Goal: Navigation & Orientation: Find specific page/section

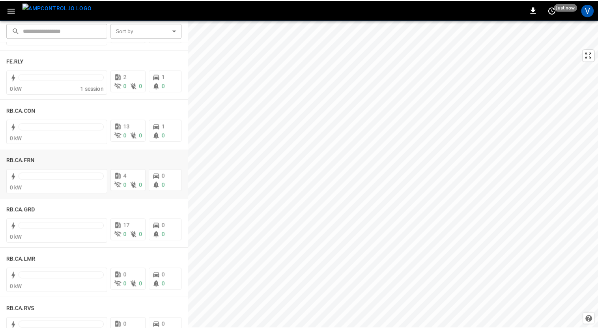
scroll to position [1106, 0]
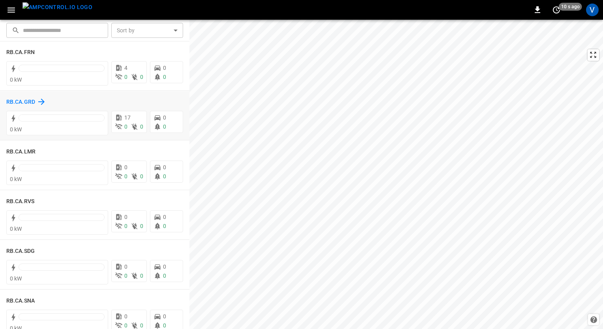
click at [21, 102] on h6 "RB.CA.GRD" at bounding box center [20, 102] width 29 height 9
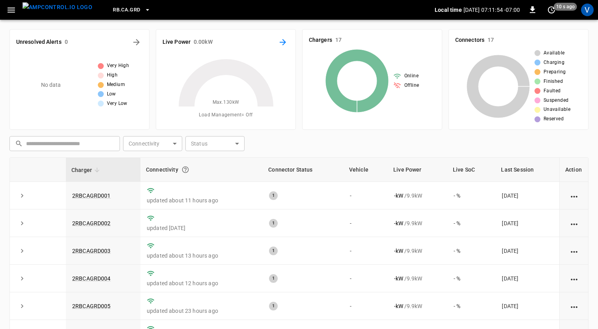
click at [283, 44] on icon "Energy Overview" at bounding box center [283, 42] width 6 height 6
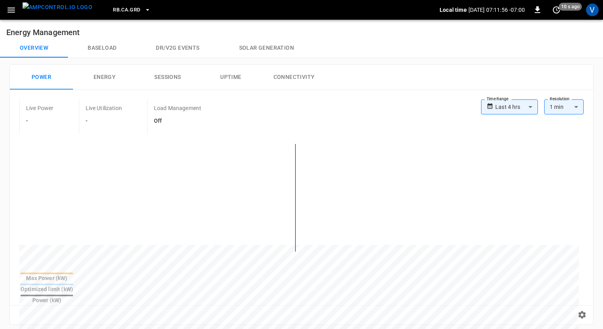
click at [513, 107] on body "**********" at bounding box center [301, 317] width 603 height 634
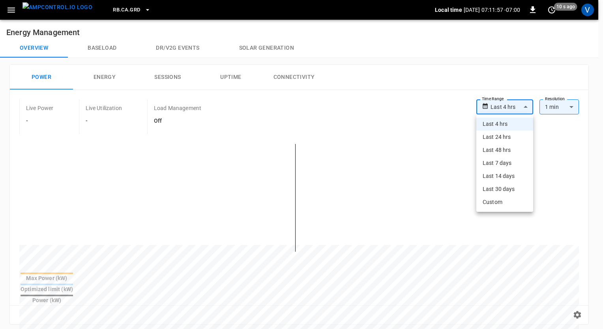
click at [505, 147] on li "Last 48 hrs" at bounding box center [504, 150] width 57 height 13
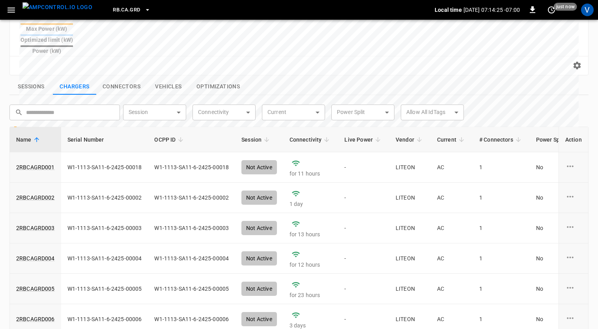
scroll to position [251, 0]
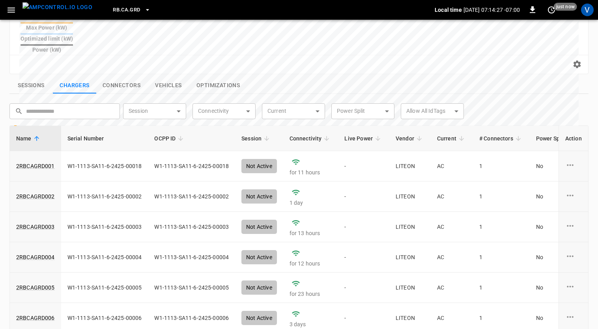
click at [32, 77] on button "Sessions" at bounding box center [30, 85] width 43 height 17
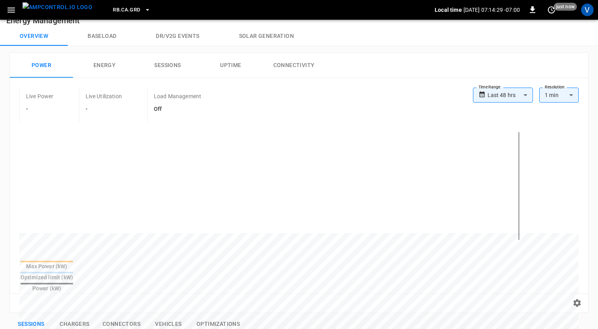
scroll to position [22, 0]
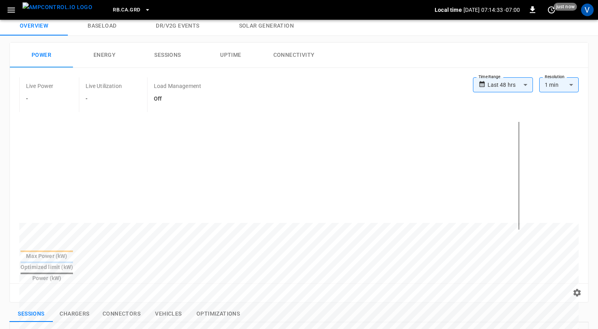
click at [523, 82] on body "**********" at bounding box center [299, 296] width 598 height 637
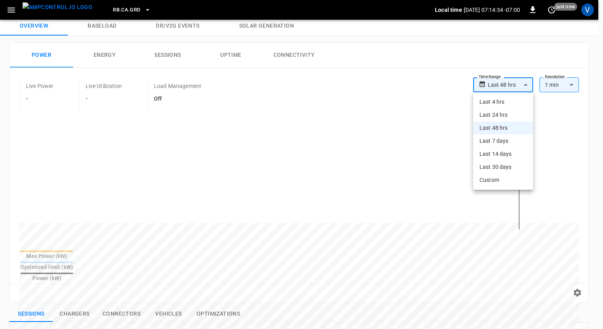
click at [495, 138] on li "Last 7 days" at bounding box center [503, 141] width 60 height 13
type input "**********"
type input "***"
type input "**********"
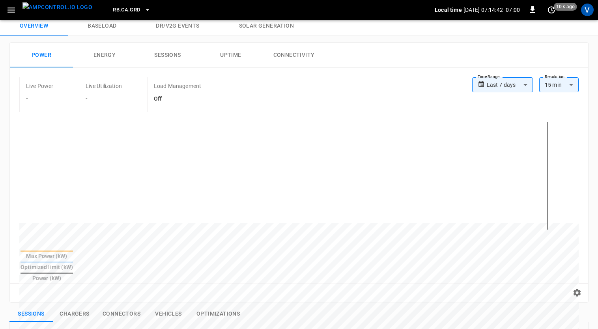
click at [417, 107] on div "Live Power - Live Utilization - Load Management Off" at bounding box center [245, 94] width 453 height 35
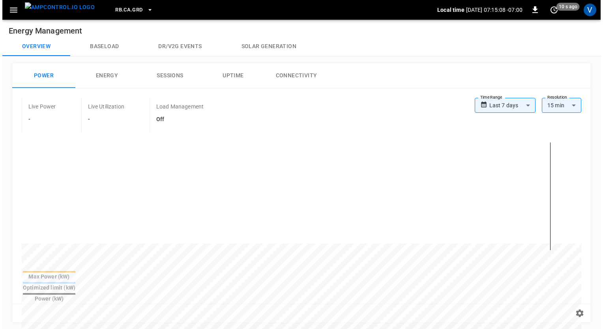
scroll to position [0, 0]
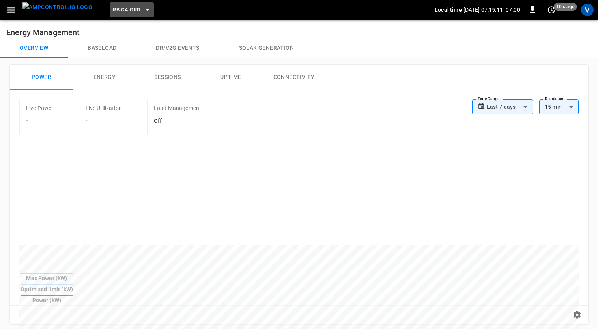
click at [113, 12] on span "RB.CA.GRD" at bounding box center [126, 10] width 27 height 9
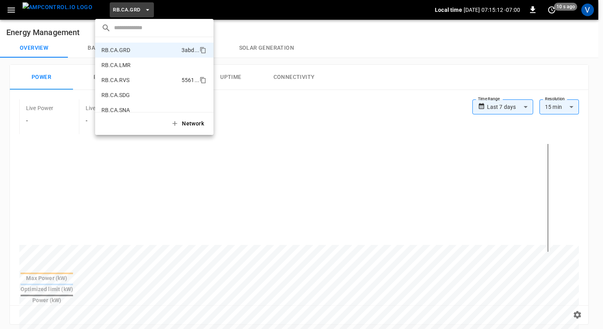
scroll to position [437, 0]
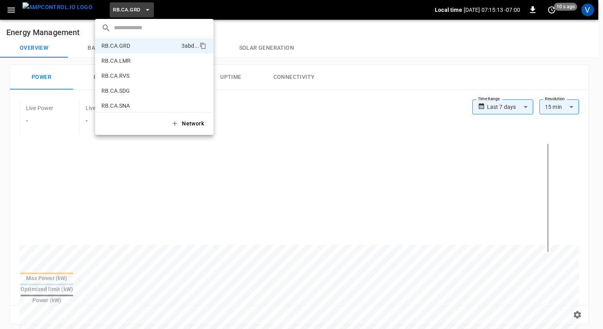
click at [18, 8] on div at bounding box center [301, 164] width 603 height 329
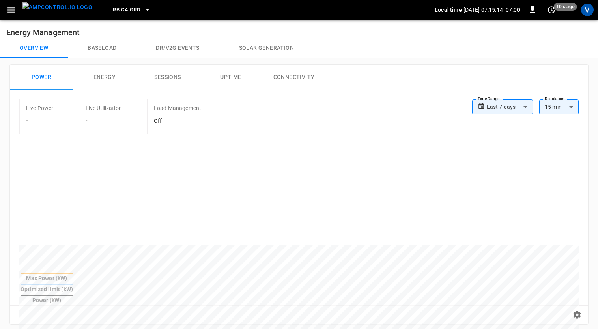
click at [7, 10] on icon "button" at bounding box center [11, 10] width 10 height 10
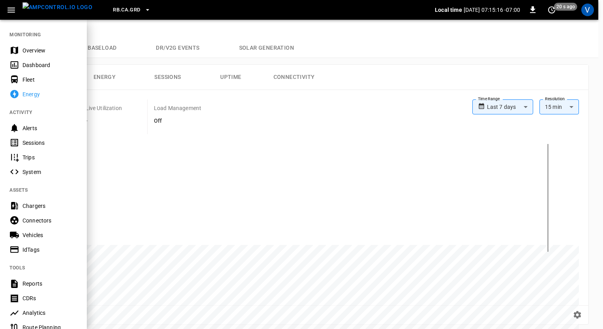
click at [37, 53] on div "Overview" at bounding box center [49, 51] width 55 height 8
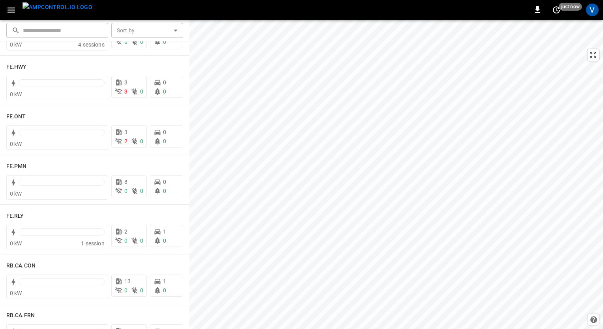
scroll to position [846, 0]
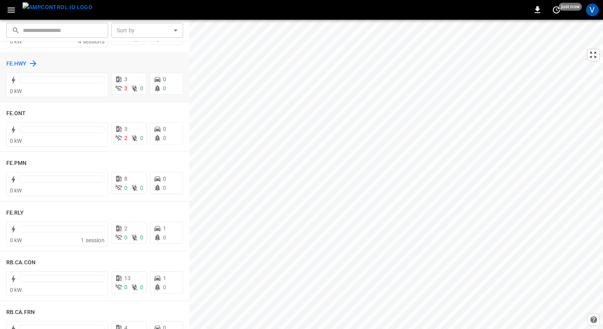
click at [13, 68] on h6 "FE.HWY" at bounding box center [16, 64] width 21 height 9
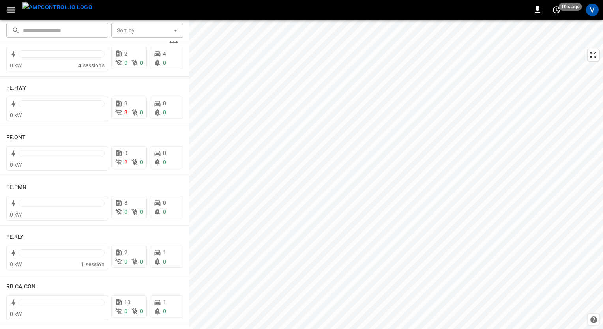
scroll to position [823, 0]
click at [22, 135] on h6 "FE.ONT" at bounding box center [16, 137] width 20 height 9
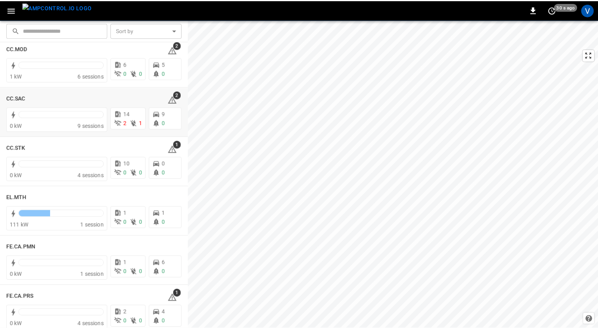
scroll to position [561, 0]
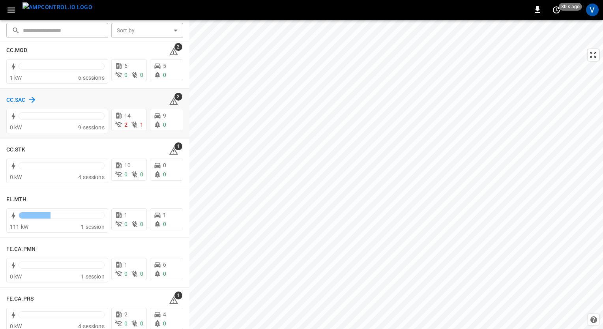
click at [23, 101] on h6 "CC.SAC" at bounding box center [15, 100] width 19 height 9
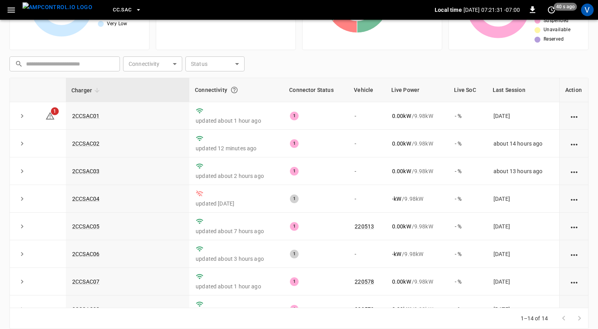
scroll to position [81, 0]
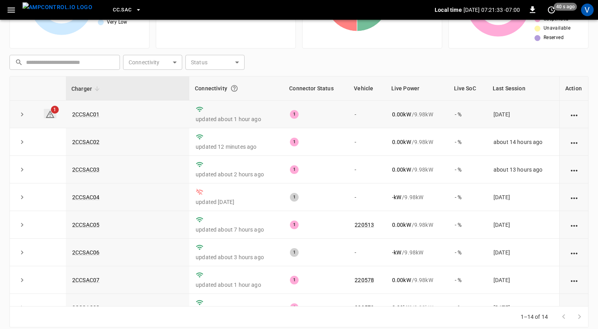
click at [54, 113] on span "1" at bounding box center [55, 110] width 8 height 8
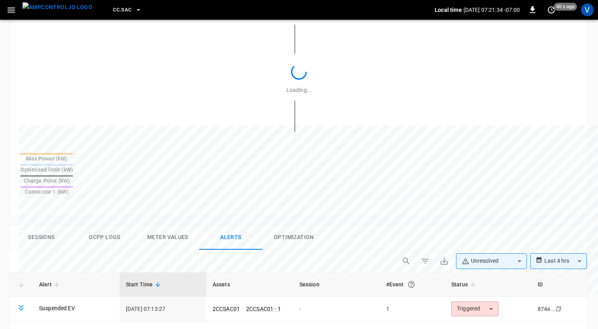
scroll to position [367, 0]
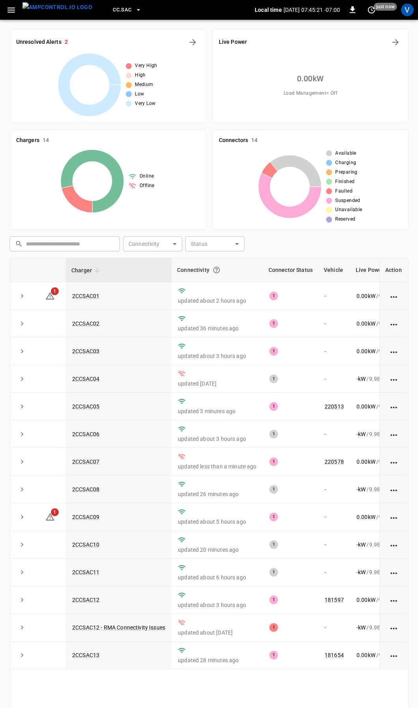
click at [11, 8] on icon "button" at bounding box center [10, 9] width 7 height 5
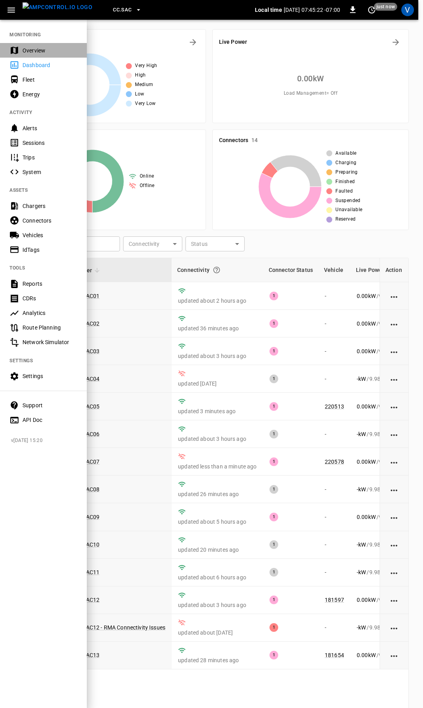
drag, startPoint x: 33, startPoint y: 46, endPoint x: 34, endPoint y: 54, distance: 8.3
click at [33, 47] on div "Overview" at bounding box center [49, 51] width 55 height 8
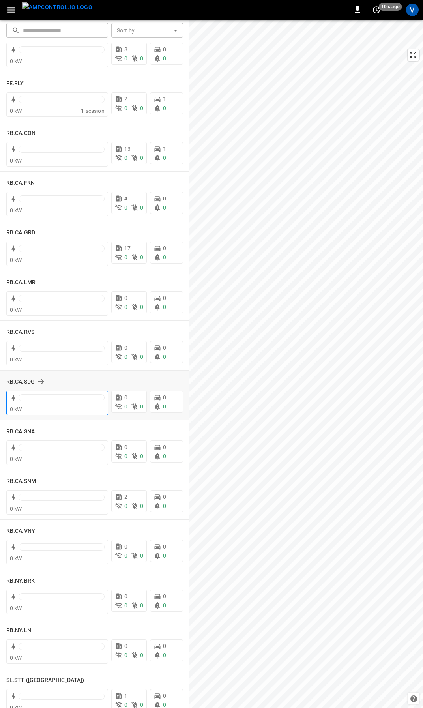
scroll to position [987, 0]
